Goal: Transaction & Acquisition: Download file/media

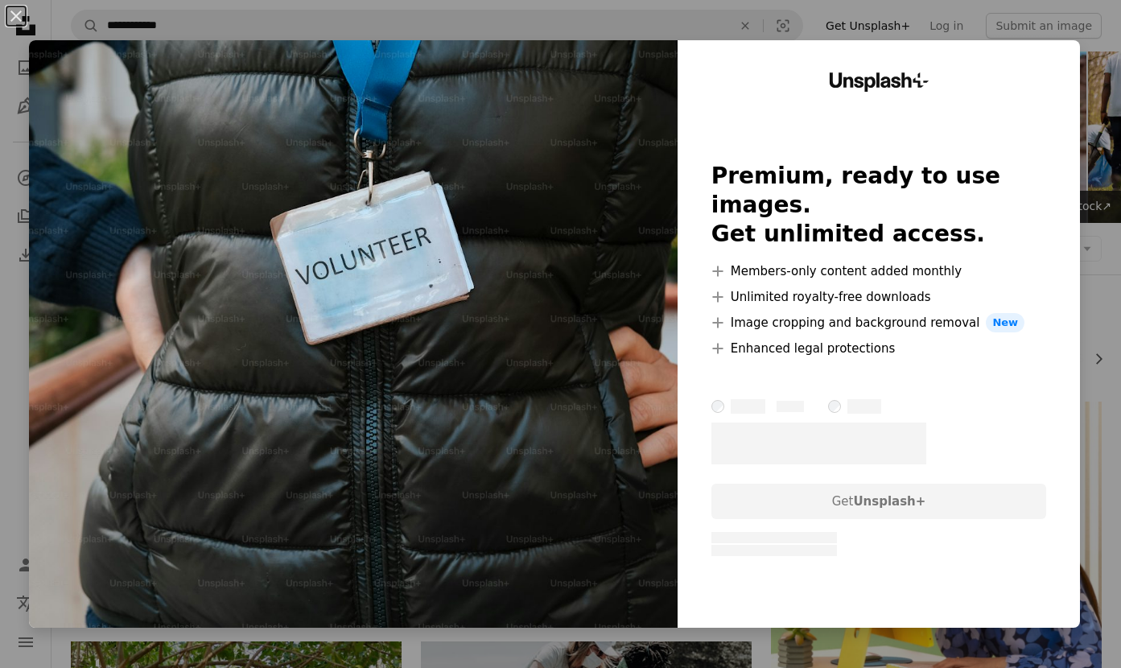
scroll to position [125, 0]
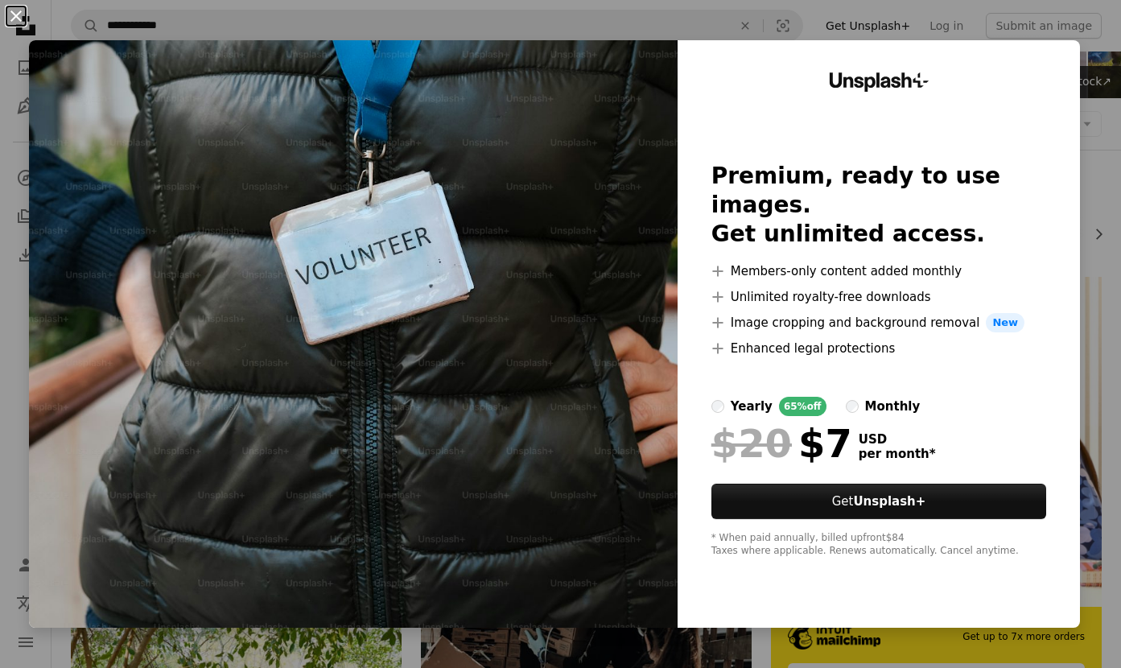
click at [16, 10] on button "An X shape" at bounding box center [15, 15] width 19 height 19
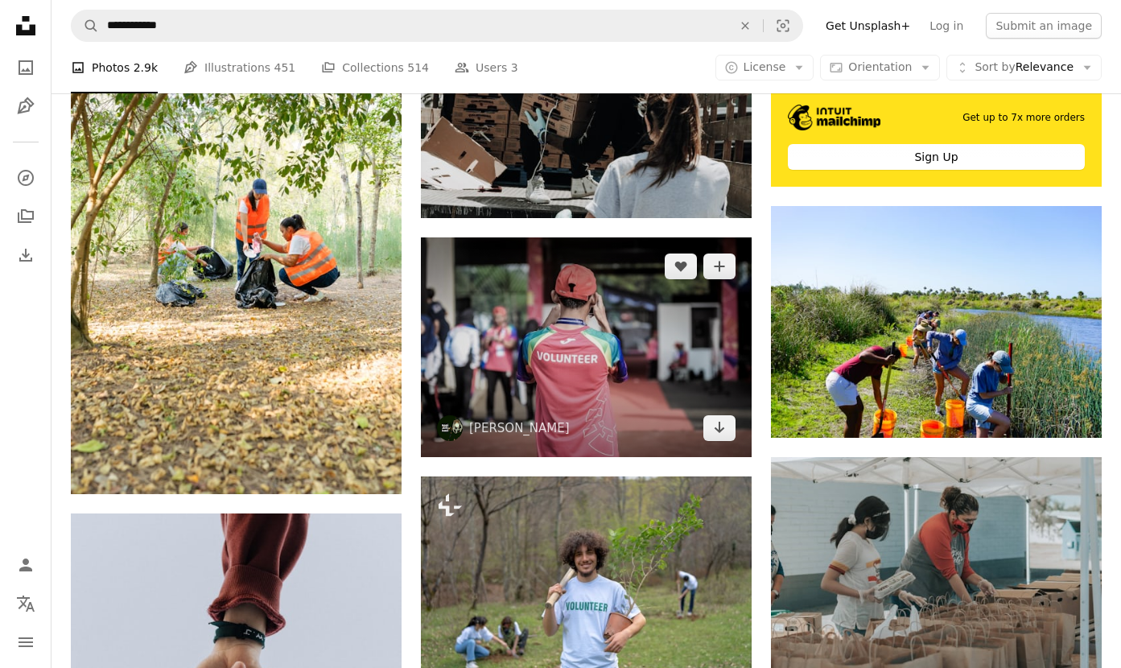
scroll to position [645, 0]
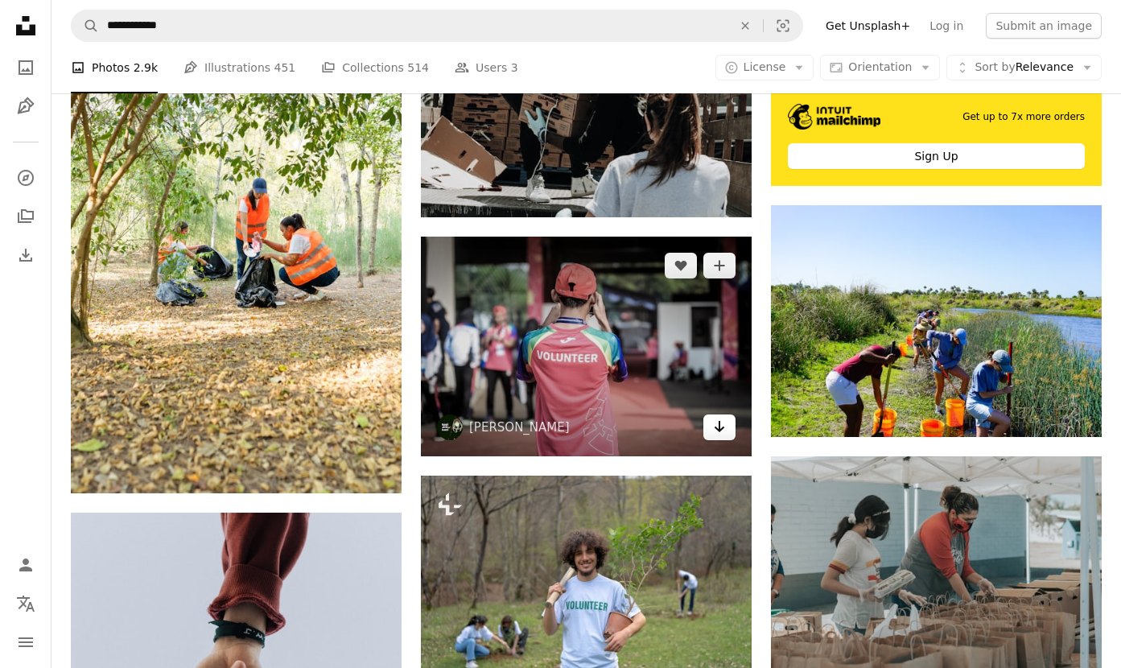
click at [719, 423] on icon "Download" at bounding box center [720, 426] width 10 height 11
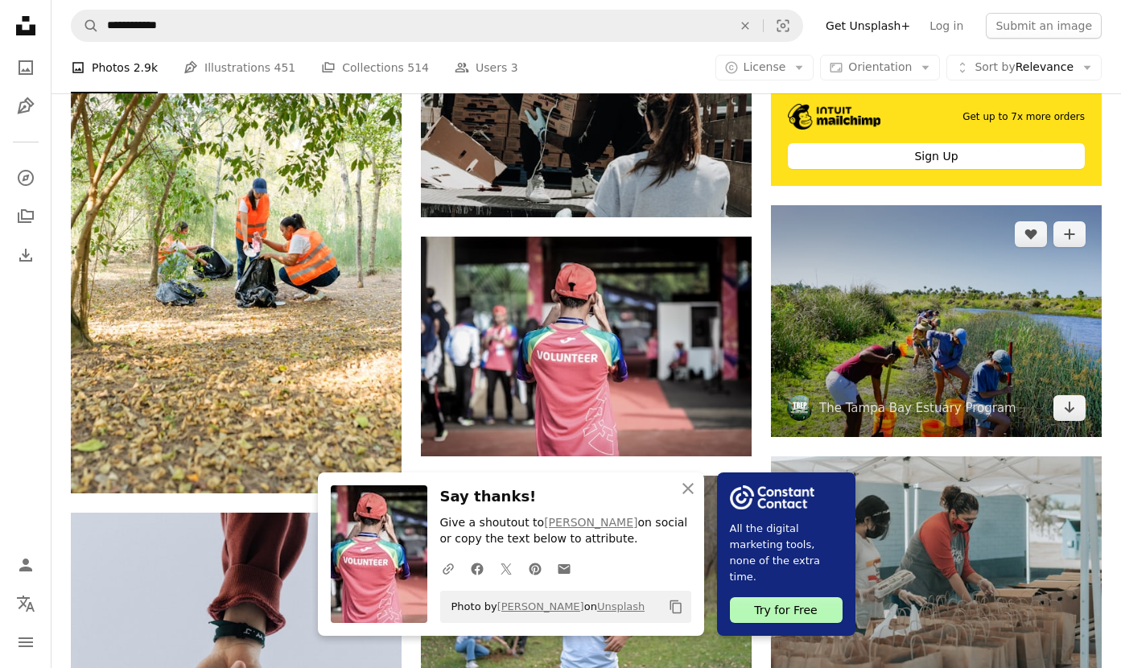
click at [963, 316] on img at bounding box center [936, 321] width 331 height 232
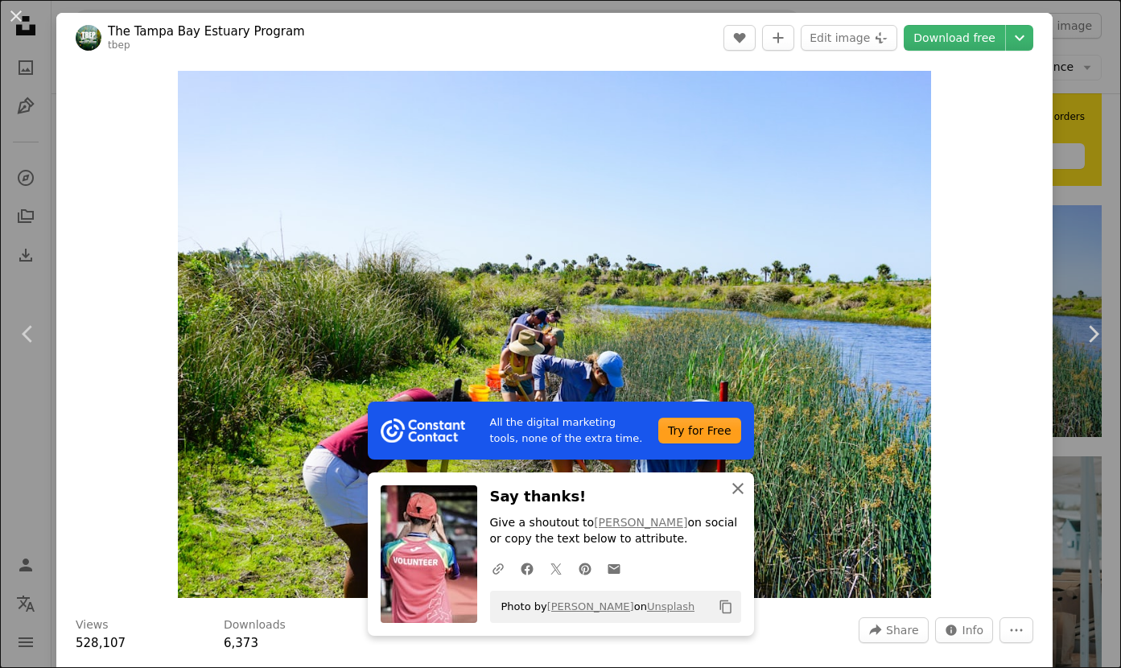
click at [736, 493] on icon "button" at bounding box center [738, 488] width 11 height 11
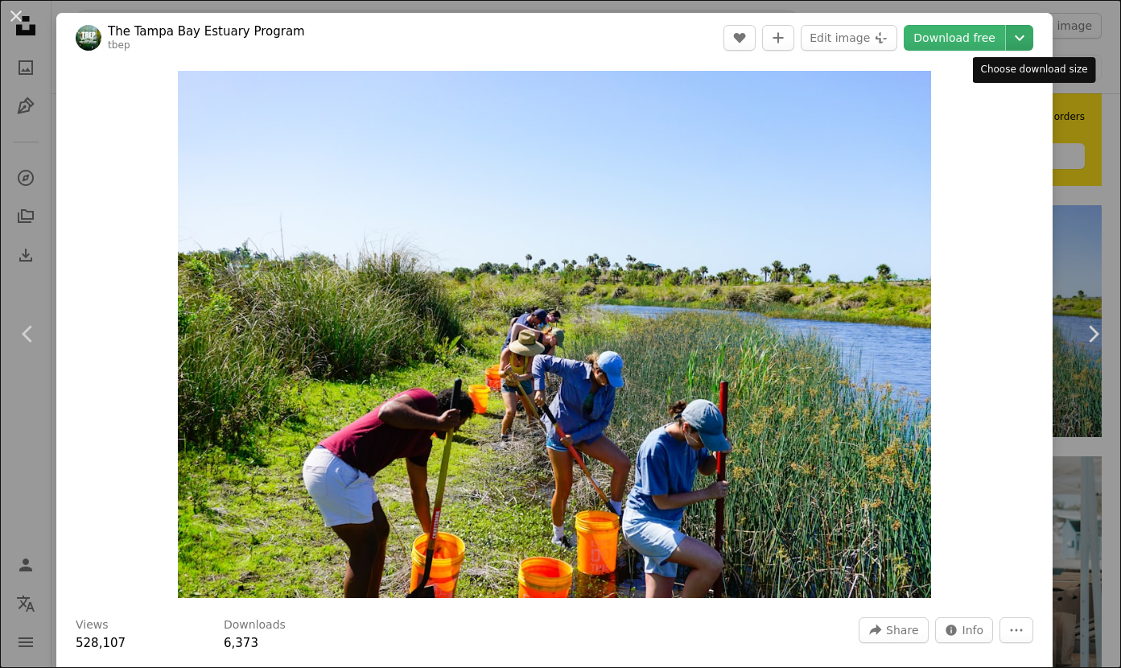
click at [1032, 34] on icon "Chevron down" at bounding box center [1020, 37] width 26 height 19
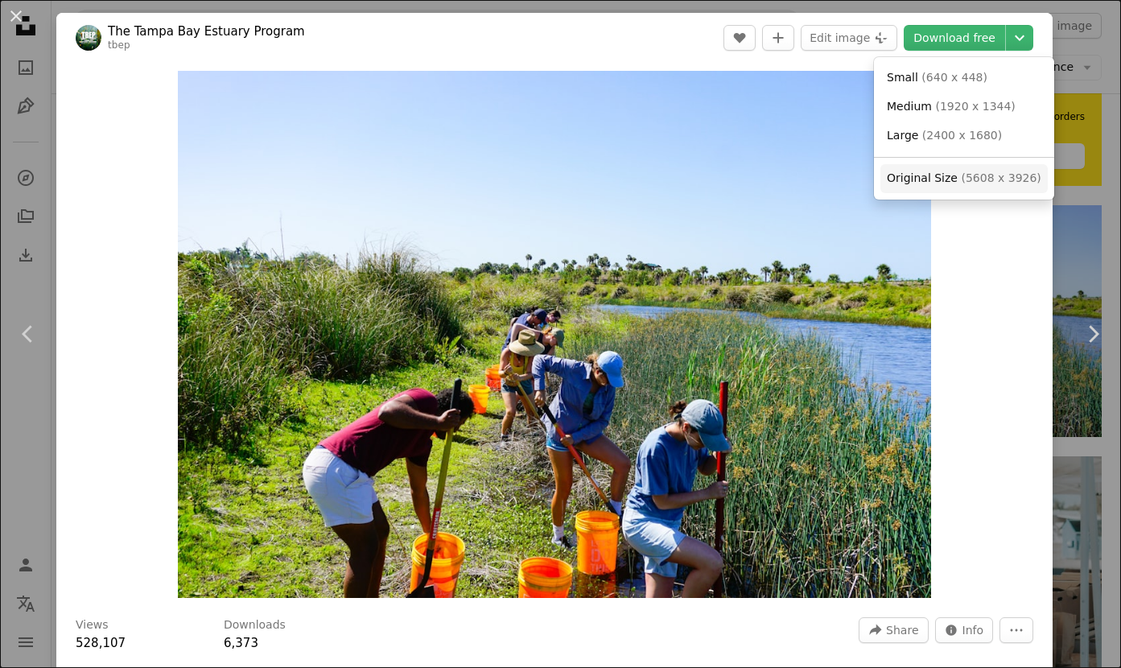
click at [952, 179] on span "Original Size" at bounding box center [922, 177] width 71 height 13
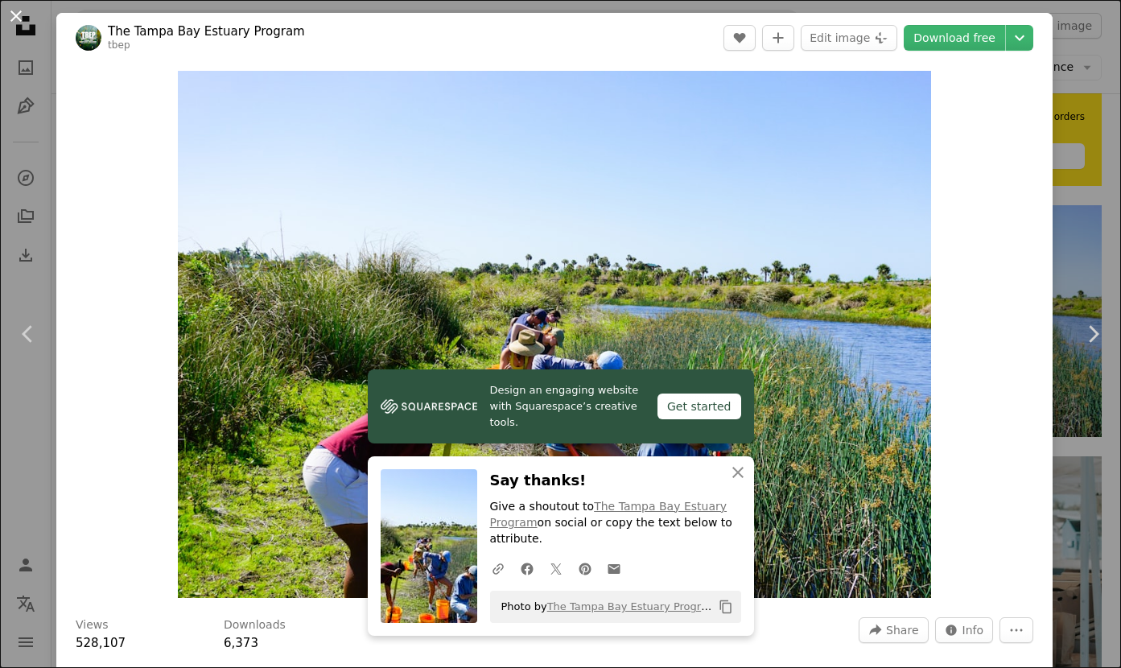
click at [16, 19] on button "An X shape" at bounding box center [15, 15] width 19 height 19
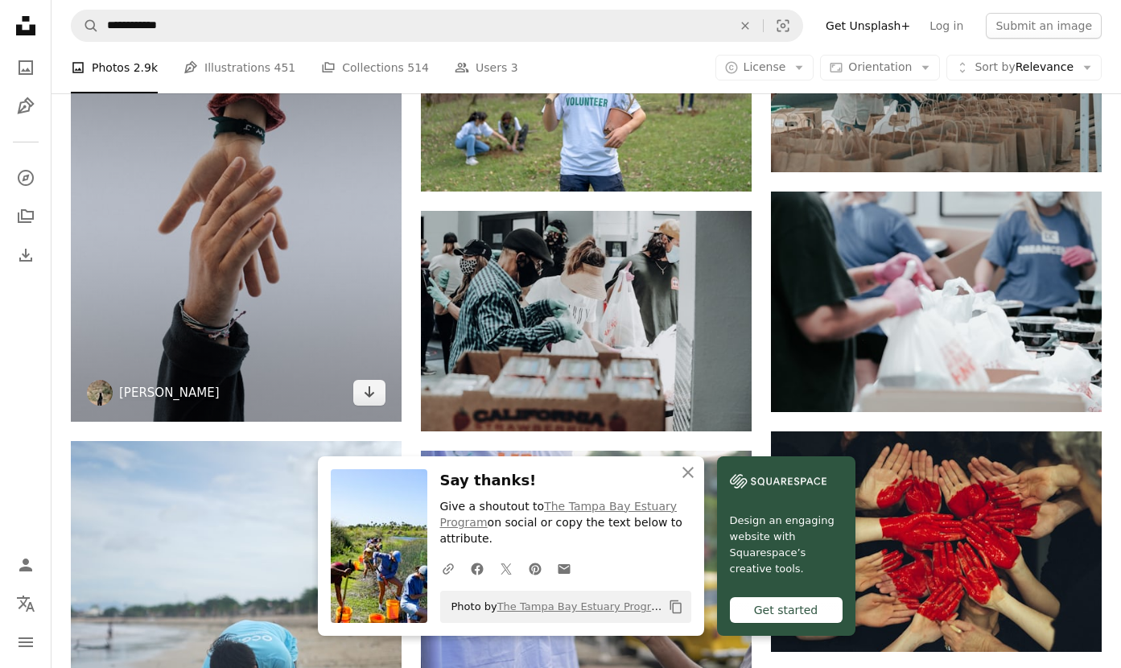
scroll to position [1154, 0]
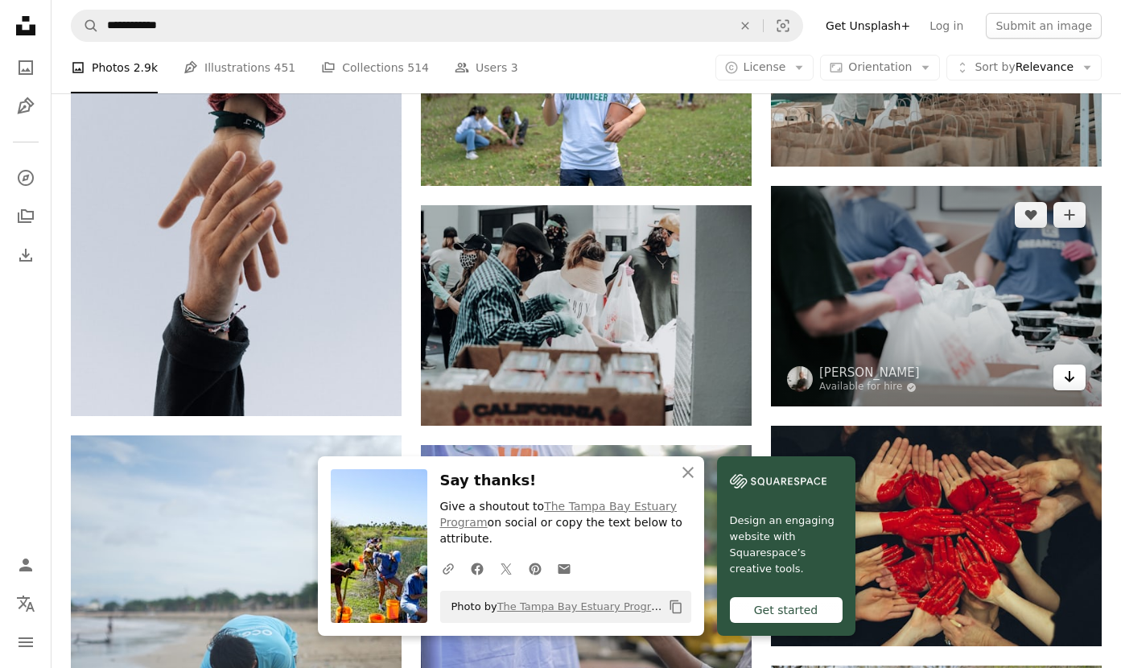
click at [1067, 374] on icon "Arrow pointing down" at bounding box center [1069, 376] width 13 height 19
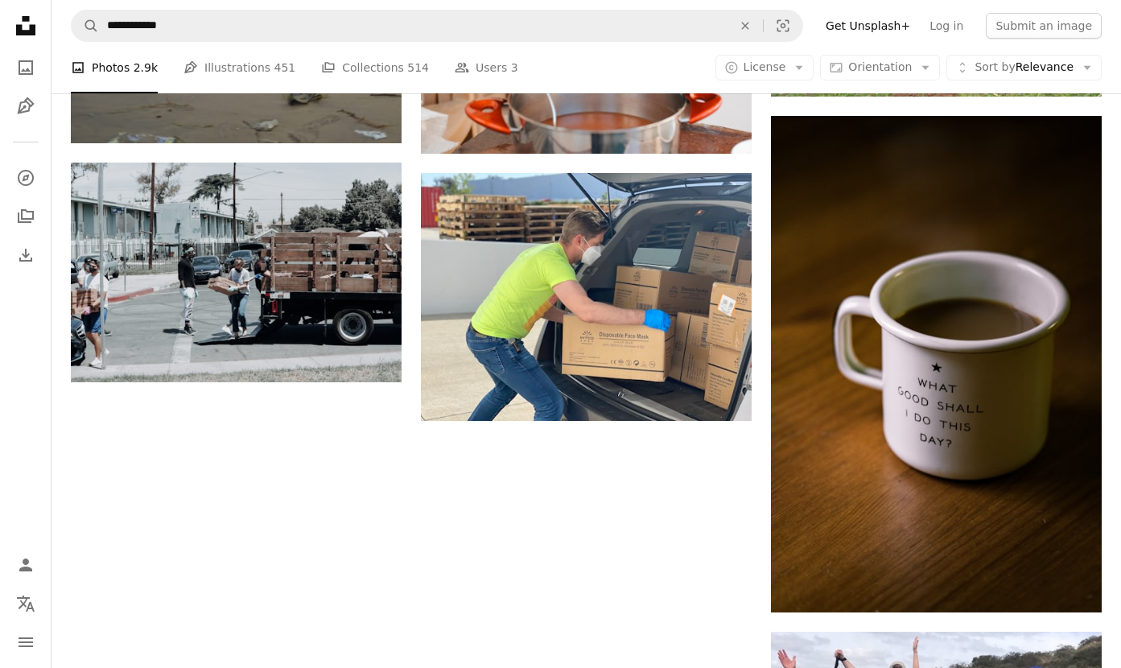
scroll to position [1942, 0]
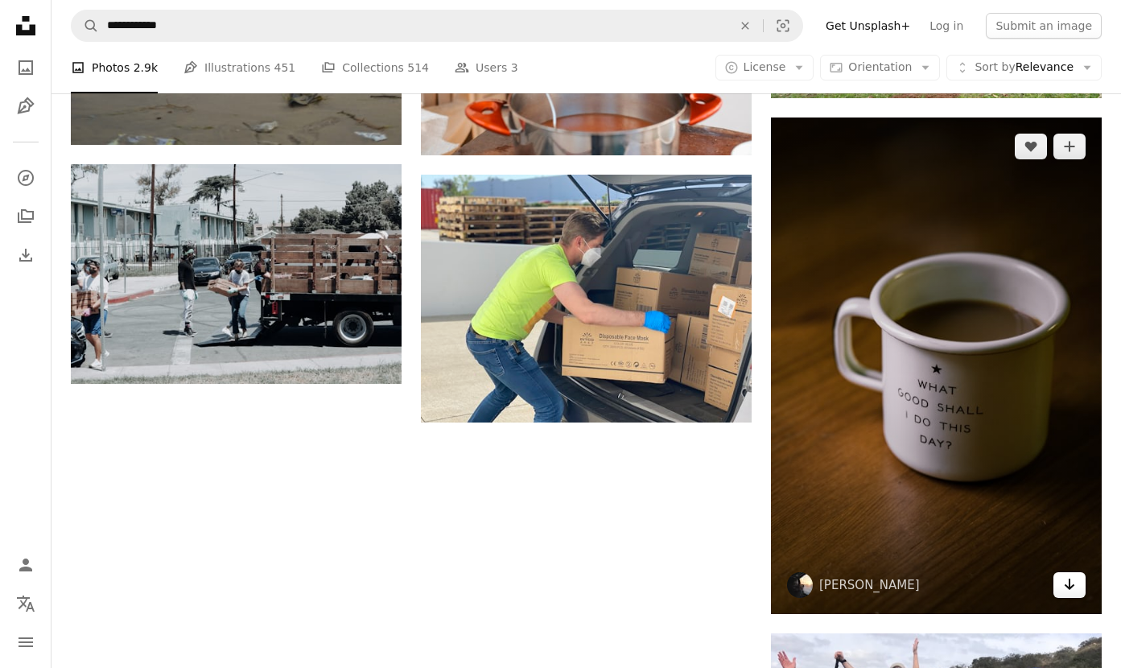
click at [1067, 585] on icon "Download" at bounding box center [1070, 584] width 10 height 11
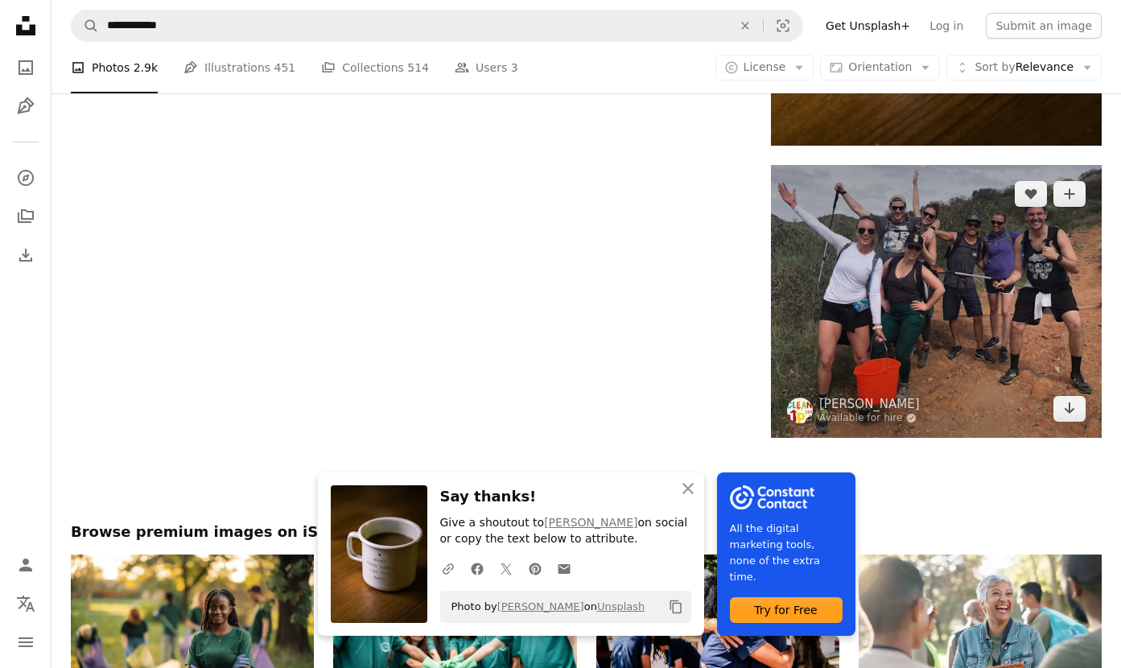
scroll to position [2411, 0]
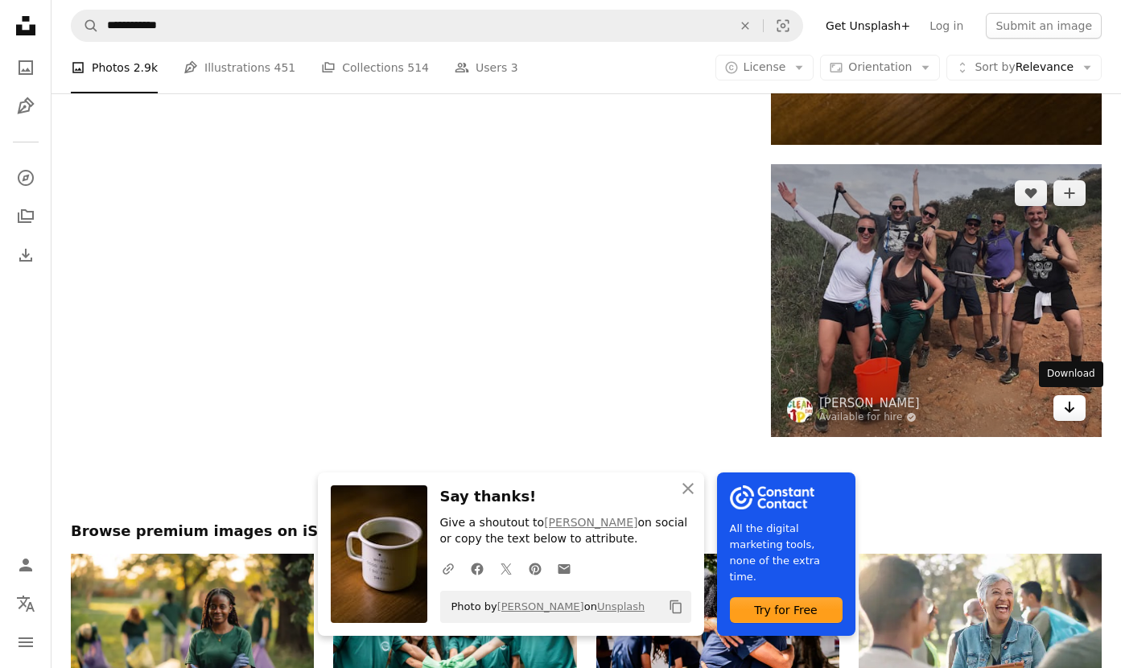
click at [1070, 403] on icon "Download" at bounding box center [1070, 407] width 10 height 11
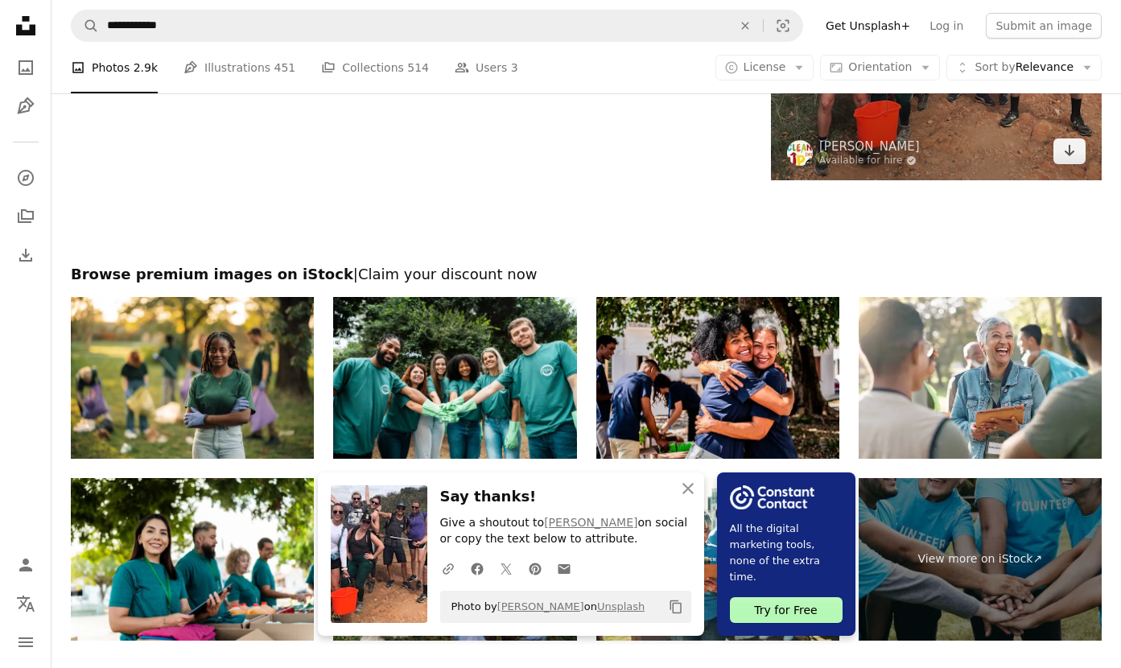
scroll to position [2680, 0]
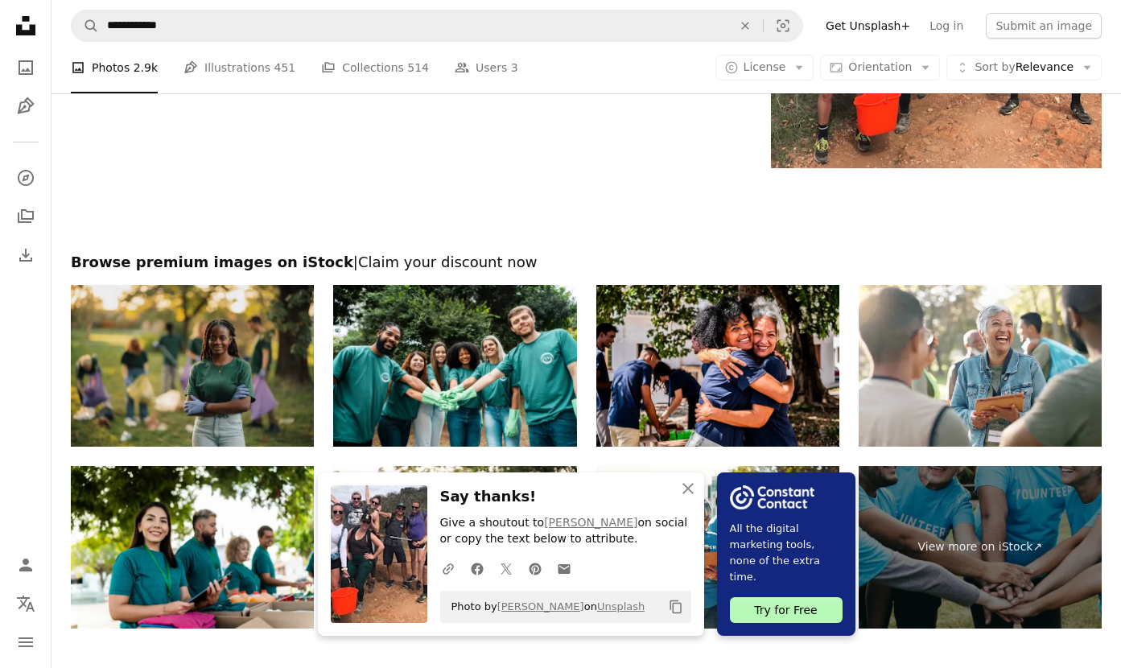
click at [228, 353] on img at bounding box center [192, 366] width 243 height 163
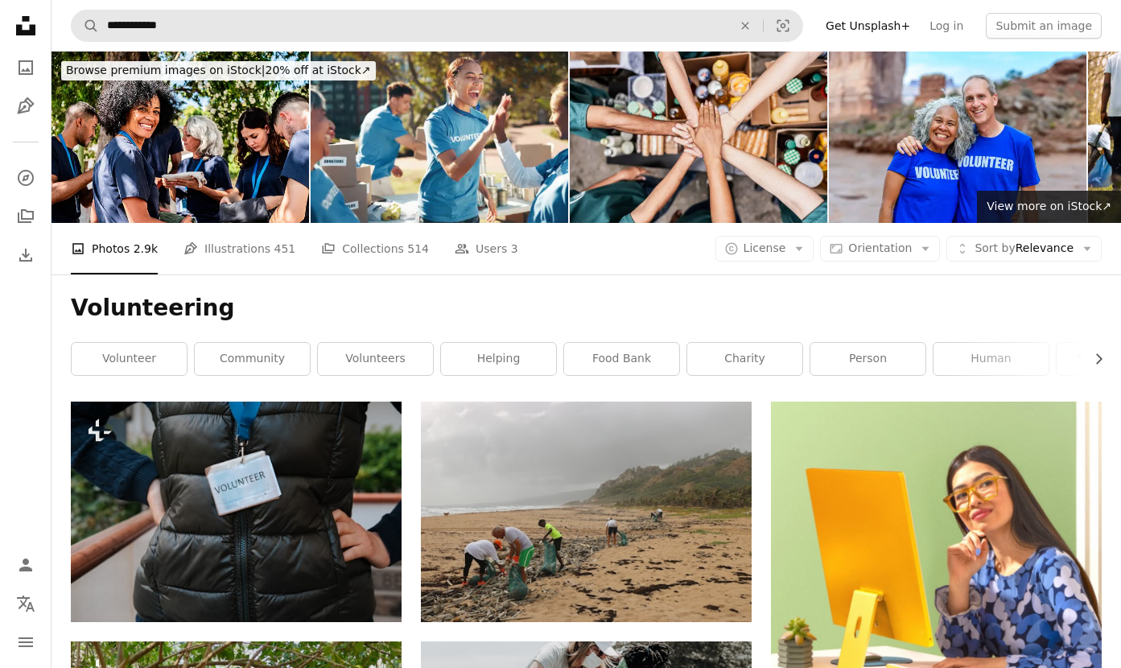
scroll to position [0, 0]
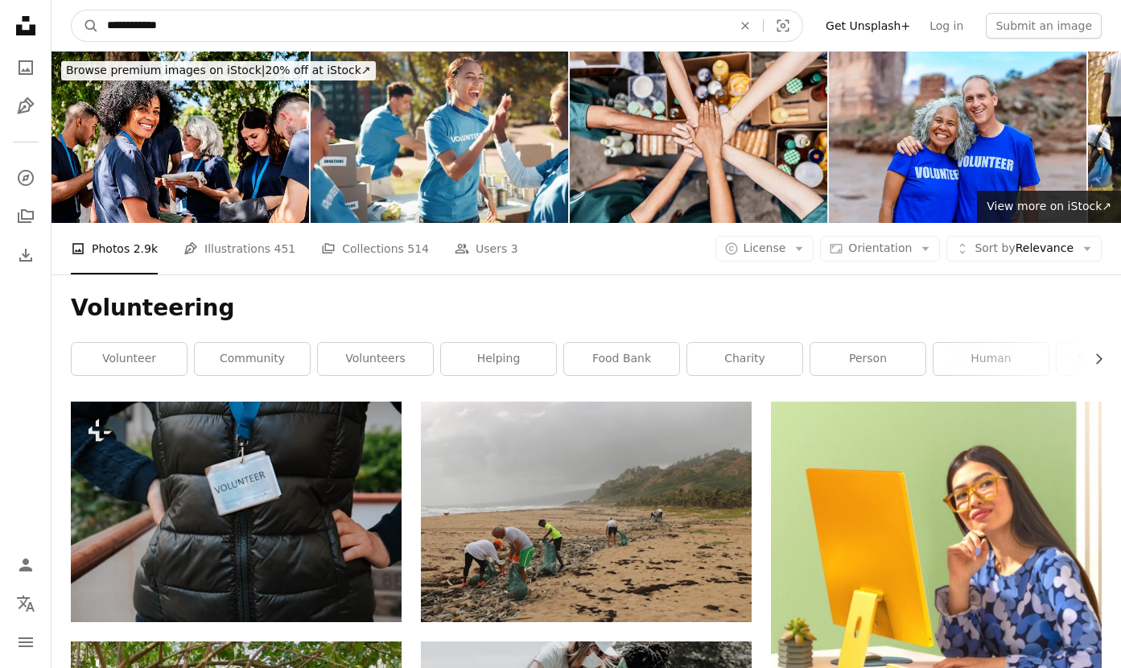
click at [196, 26] on input "**********" at bounding box center [413, 25] width 629 height 31
drag, startPoint x: 196, startPoint y: 26, endPoint x: -60, endPoint y: -4, distance: 256.9
type input "**********"
click at [85, 26] on button "A magnifying glass" at bounding box center [85, 25] width 27 height 31
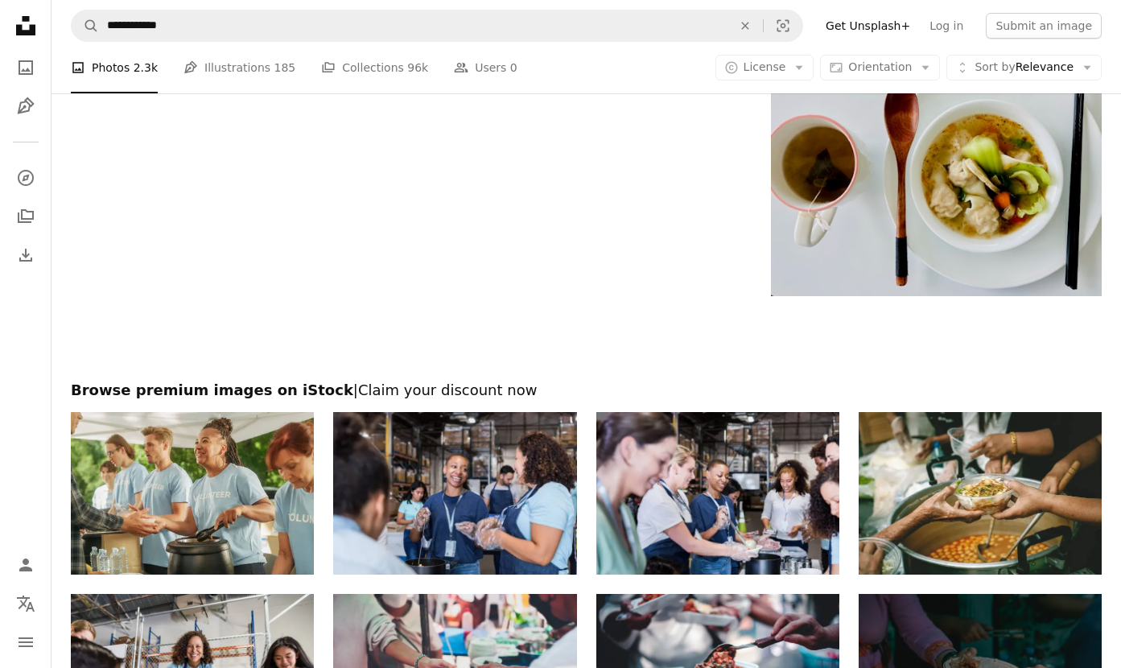
scroll to position [2549, 0]
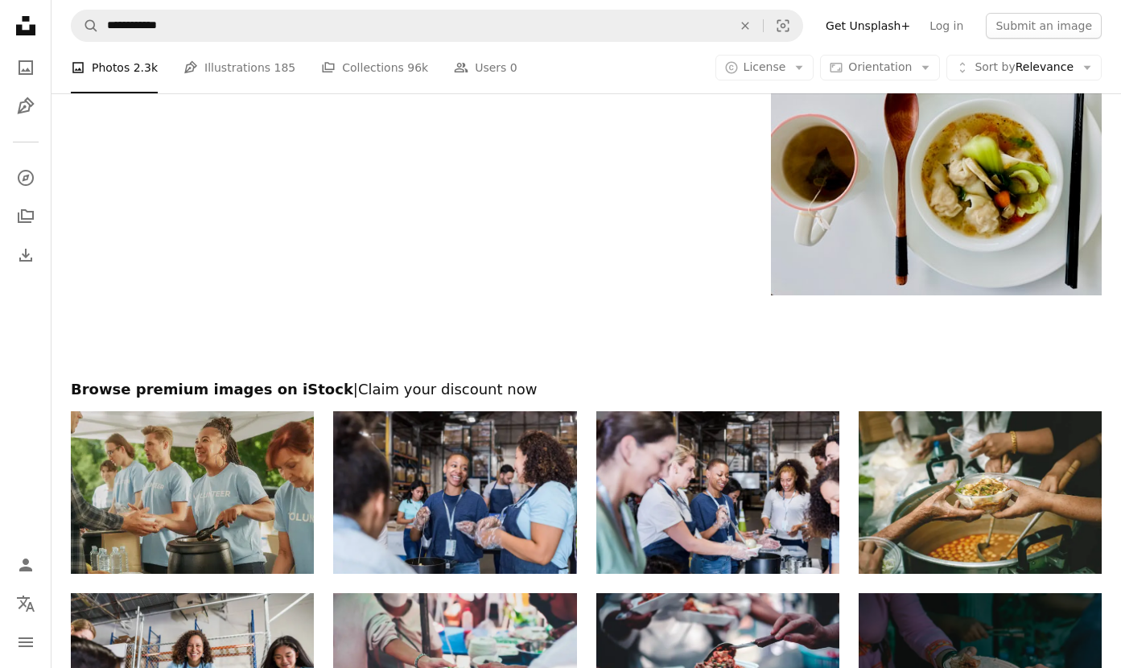
click at [195, 443] on img at bounding box center [192, 492] width 243 height 163
